Goal: Task Accomplishment & Management: Manage account settings

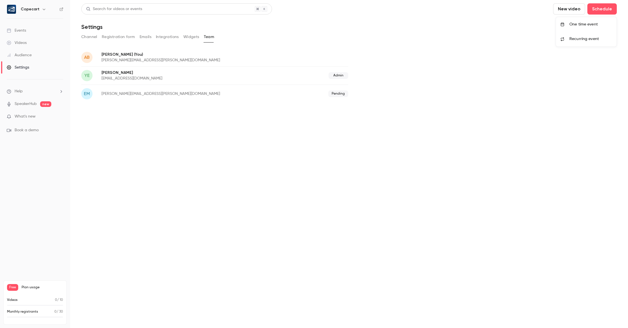
click at [22, 30] on div at bounding box center [314, 164] width 628 height 328
click at [29, 11] on h6 "Copecart" at bounding box center [30, 9] width 19 height 6
click at [599, 13] on button "Schedule" at bounding box center [601, 8] width 29 height 11
click at [468, 83] on div at bounding box center [314, 164] width 628 height 328
click at [23, 314] on p "Monthly registrants" at bounding box center [22, 312] width 31 height 5
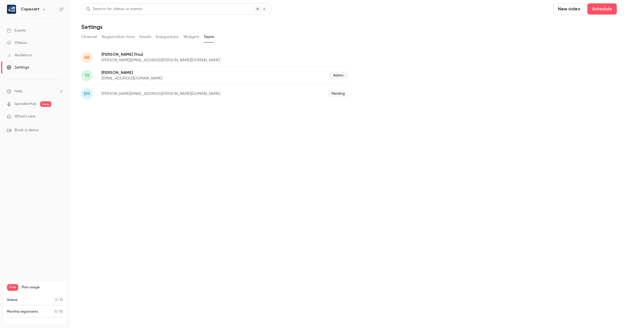
click at [36, 30] on link "Events" at bounding box center [35, 30] width 70 height 12
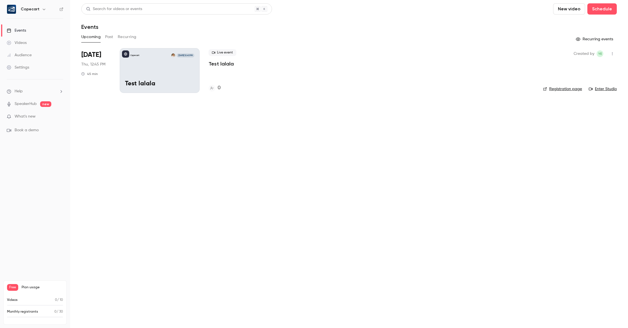
click at [170, 69] on div "Copecart [DATE] 12:45 PM Test lalala" at bounding box center [160, 70] width 80 height 45
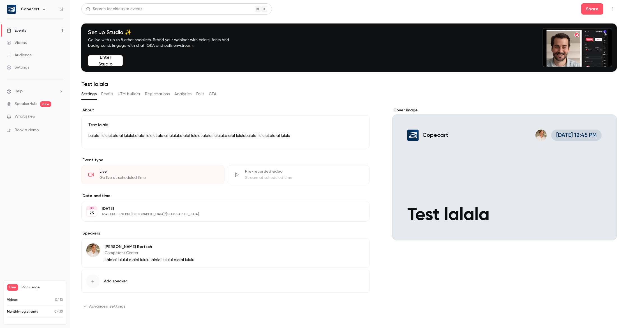
click at [39, 30] on link "Events 1" at bounding box center [35, 30] width 70 height 12
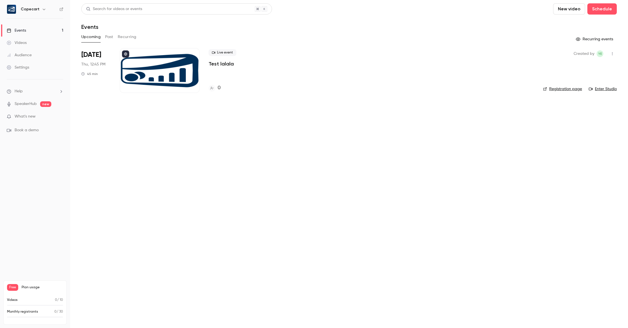
click at [112, 37] on button "Past" at bounding box center [109, 36] width 8 height 9
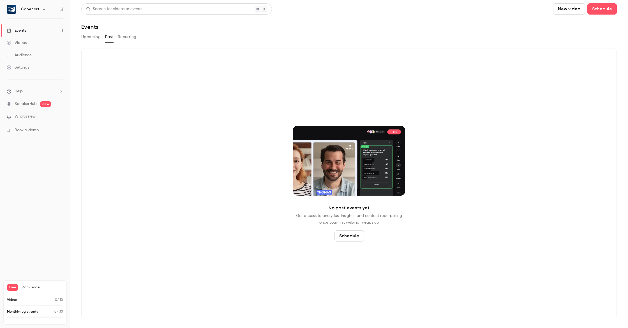
click at [93, 38] on button "Upcoming" at bounding box center [90, 36] width 19 height 9
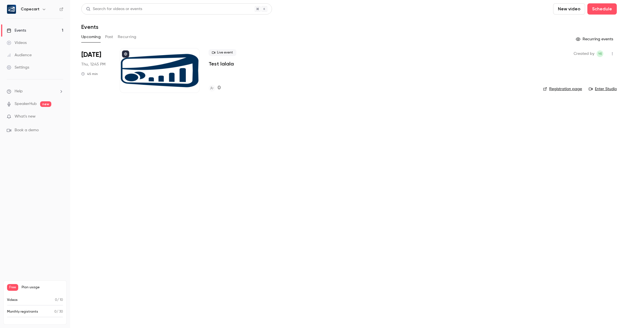
click at [162, 68] on div at bounding box center [160, 70] width 80 height 45
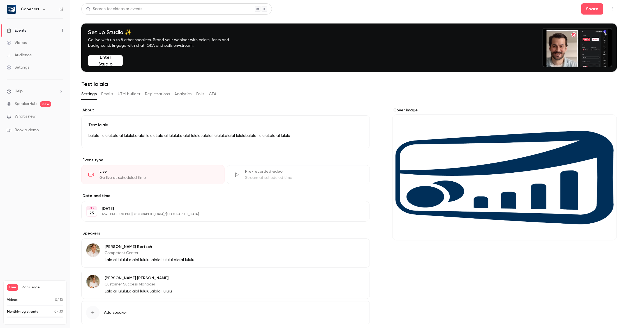
click at [110, 94] on button "Emails" at bounding box center [107, 94] width 12 height 9
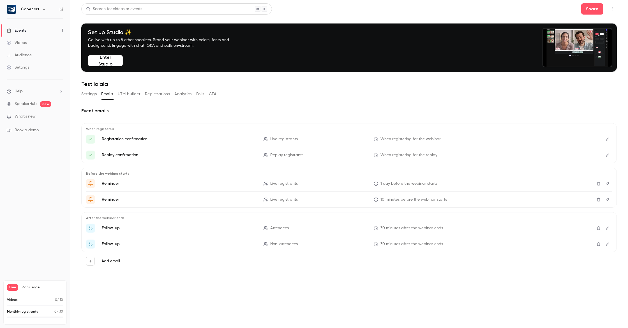
click at [607, 140] on icon "Edit" at bounding box center [606, 139] width 3 height 3
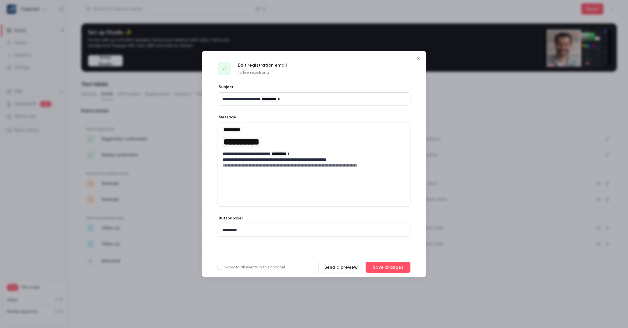
click at [293, 159] on p "**********" at bounding box center [313, 160] width 183 height 6
click at [268, 168] on h6 "**********" at bounding box center [313, 166] width 183 height 6
click at [238, 166] on h6 "**********" at bounding box center [313, 166] width 183 height 6
click at [222, 171] on div "**********" at bounding box center [314, 147] width 192 height 49
click at [387, 166] on h6 "**********" at bounding box center [313, 166] width 183 height 6
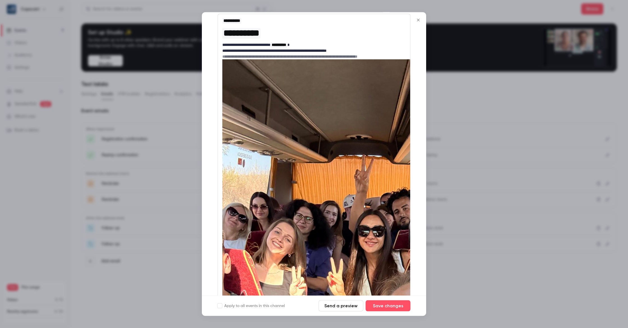
scroll to position [75, 0]
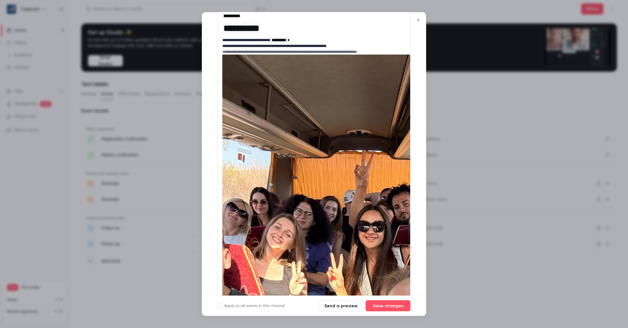
click at [334, 305] on button "Send a preview" at bounding box center [340, 306] width 45 height 11
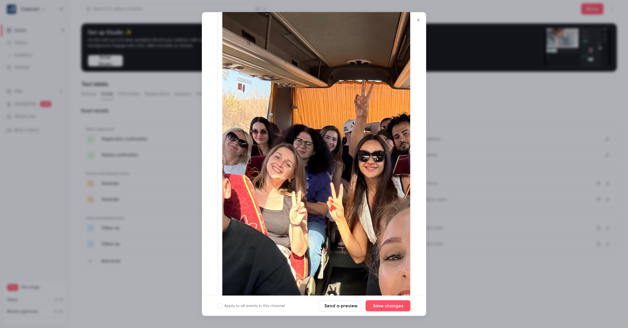
scroll to position [0, 0]
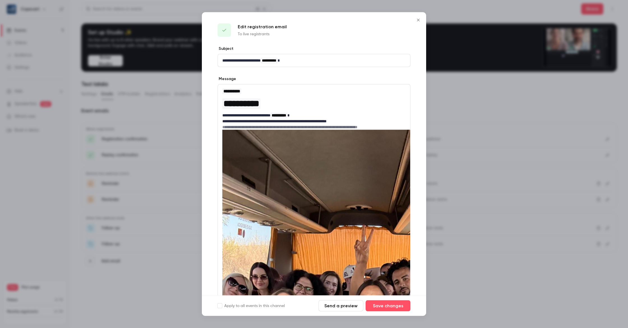
drag, startPoint x: 418, startPoint y: 22, endPoint x: 372, endPoint y: 41, distance: 49.5
click at [418, 22] on icon "Close" at bounding box center [418, 20] width 7 height 4
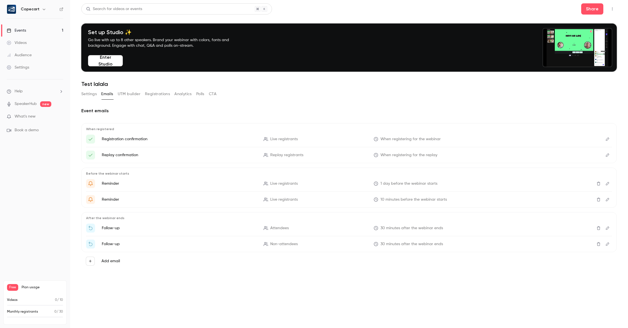
click at [607, 139] on icon "Edit" at bounding box center [607, 139] width 4 height 4
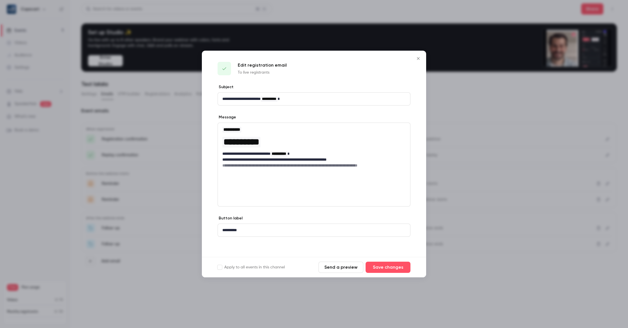
click at [242, 176] on div "**********" at bounding box center [313, 165] width 193 height 84
click at [395, 167] on h6 "**********" at bounding box center [313, 166] width 183 height 6
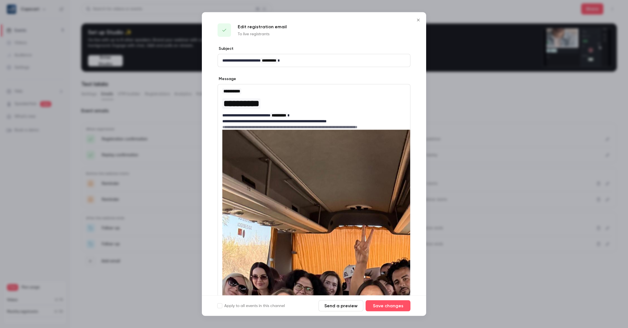
click at [338, 304] on button "Send a preview" at bounding box center [340, 306] width 45 height 11
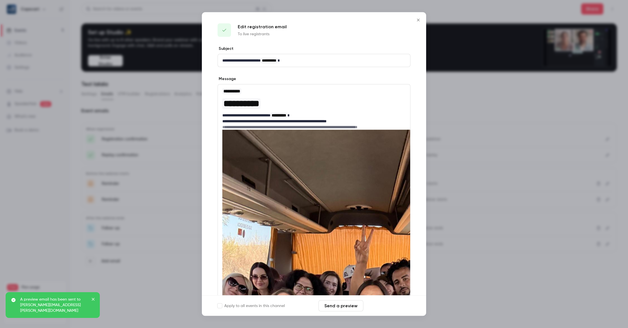
click at [395, 306] on button "Save changes" at bounding box center [387, 306] width 45 height 11
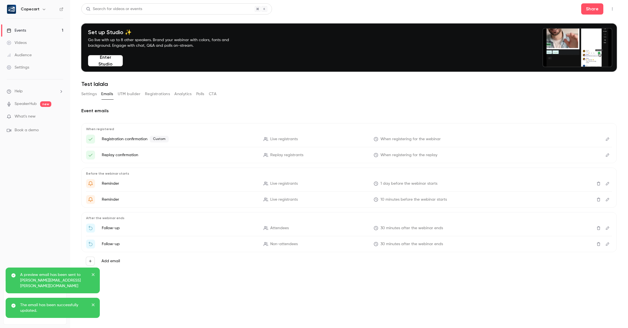
click at [608, 139] on icon "Edit" at bounding box center [606, 139] width 3 height 3
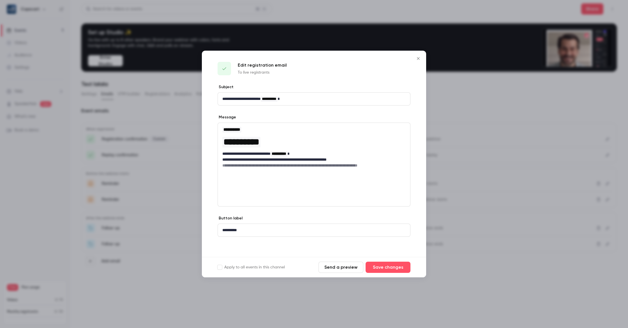
click at [390, 164] on h6 "**********" at bounding box center [313, 166] width 183 height 6
paste div "editor"
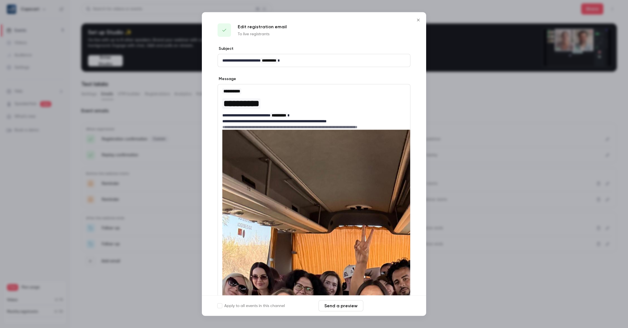
click at [377, 307] on button "Save changes" at bounding box center [387, 306] width 45 height 11
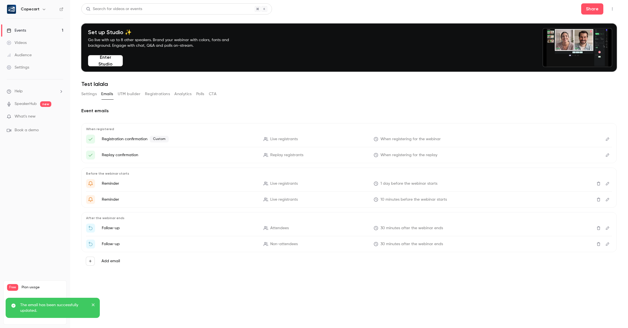
click at [608, 141] on icon "Edit" at bounding box center [607, 139] width 4 height 4
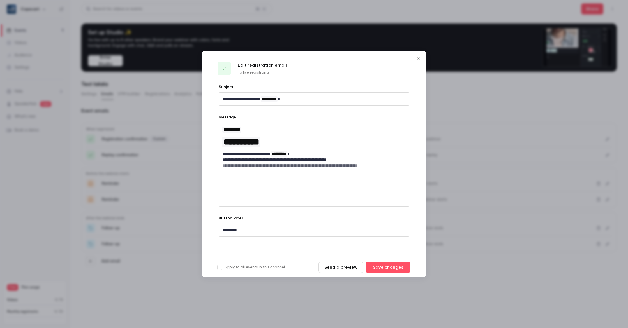
click at [417, 60] on icon "Close" at bounding box center [418, 58] width 7 height 4
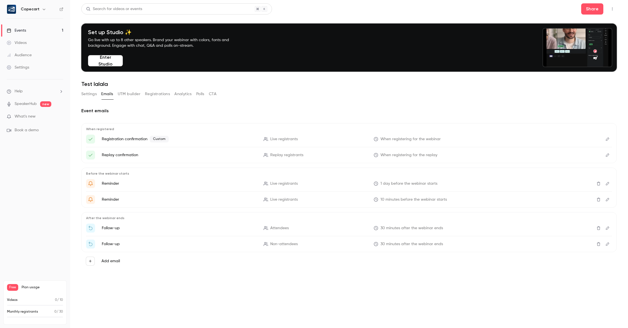
click at [606, 139] on icon "Edit" at bounding box center [607, 139] width 4 height 4
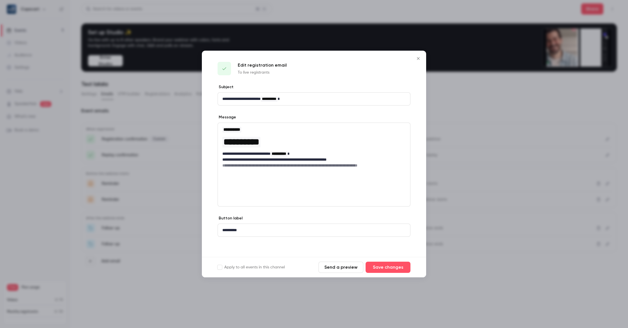
click at [418, 59] on icon "Close" at bounding box center [418, 58] width 7 height 4
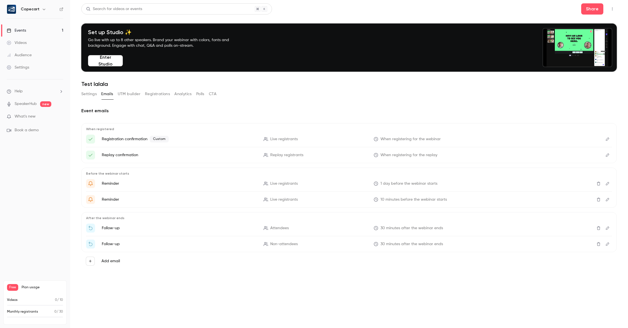
click at [34, 31] on link "Events 1" at bounding box center [35, 30] width 70 height 12
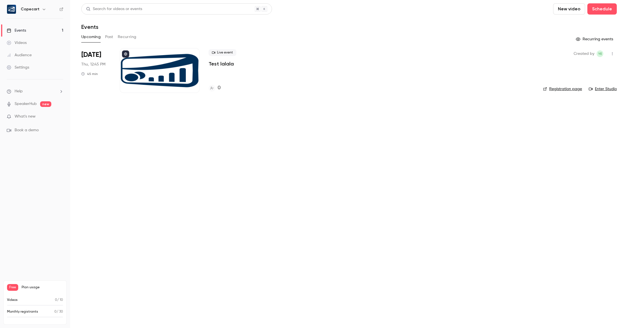
click at [612, 54] on icon "button" at bounding box center [612, 54] width 4 height 4
click at [150, 66] on div at bounding box center [314, 164] width 628 height 328
click at [219, 51] on span "Live event" at bounding box center [222, 52] width 28 height 7
click at [138, 74] on div at bounding box center [160, 70] width 80 height 45
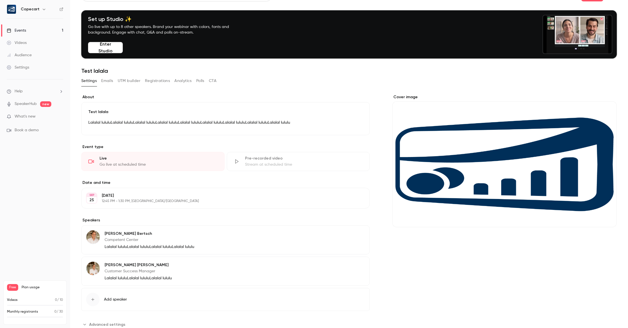
scroll to position [31, 0]
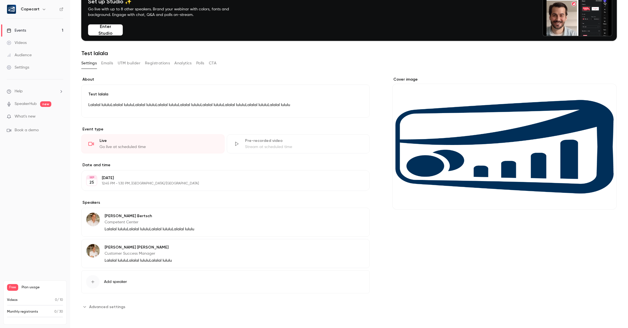
click at [175, 224] on p "Competent Center" at bounding box center [149, 223] width 90 height 6
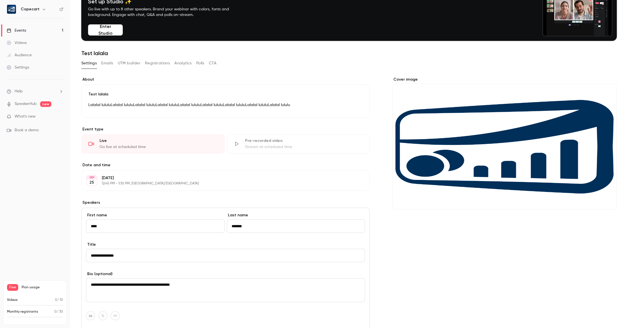
click at [37, 32] on link "Events 1" at bounding box center [35, 30] width 70 height 12
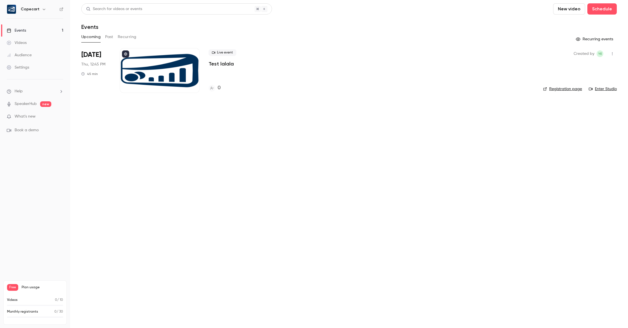
click at [168, 69] on div at bounding box center [160, 70] width 80 height 45
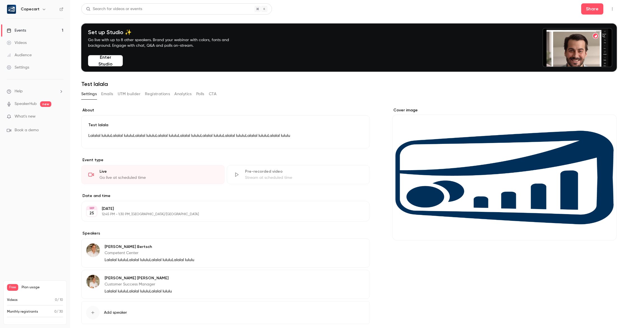
click at [213, 257] on div "[PERSON_NAME] Competent Center Lalalal lululuLalalal lululuLalalal lululuLalala…" at bounding box center [225, 253] width 288 height 29
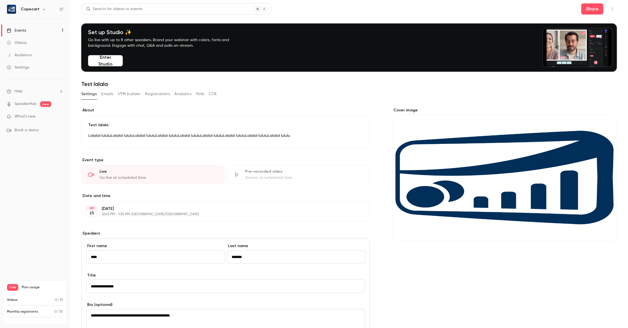
click at [33, 29] on link "Events 1" at bounding box center [35, 30] width 70 height 12
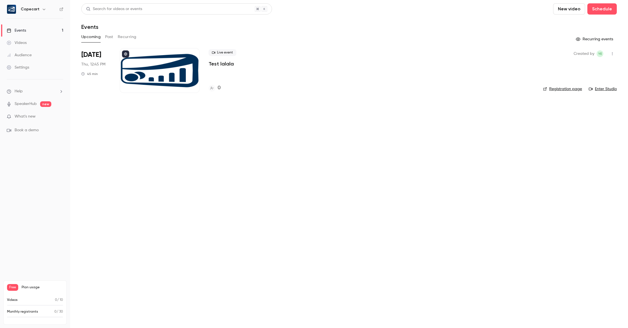
click at [566, 89] on link "Registration page" at bounding box center [562, 89] width 39 height 6
